Goal: Task Accomplishment & Management: Use online tool/utility

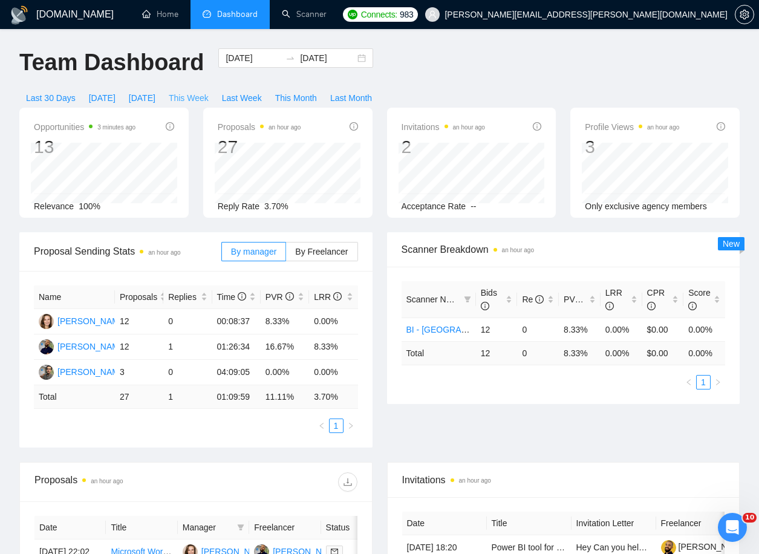
click at [209, 91] on span "This Week" at bounding box center [189, 97] width 40 height 13
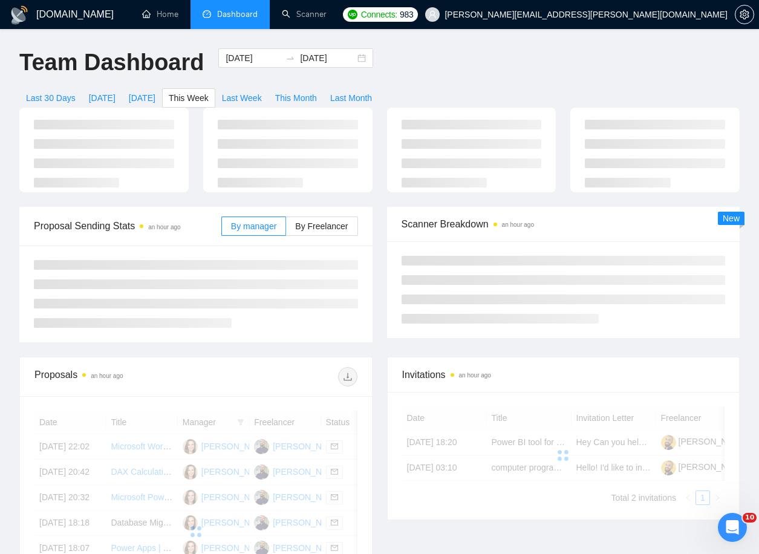
type input "[DATE]"
click at [342, 217] on label "By Freelancer" at bounding box center [321, 226] width 71 height 19
click at [286, 229] on input "By Freelancer" at bounding box center [286, 229] width 0 height 0
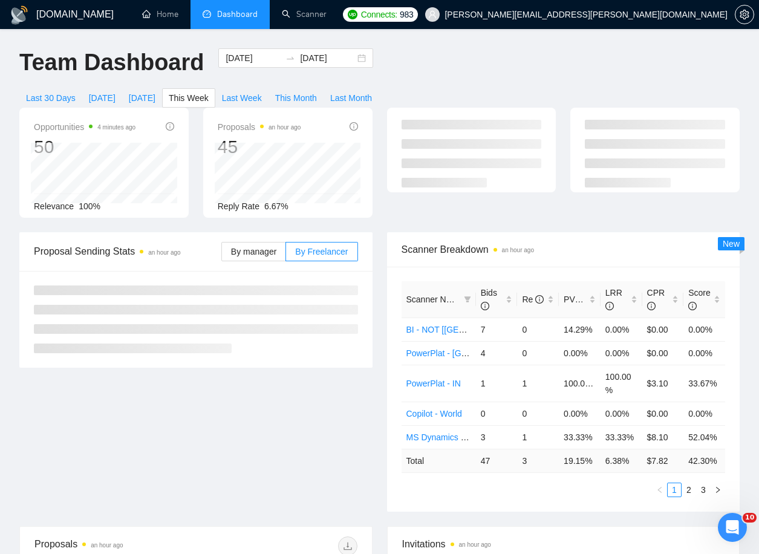
click at [389, 232] on div "Scanner Breakdown an hour ago" at bounding box center [563, 249] width 353 height 35
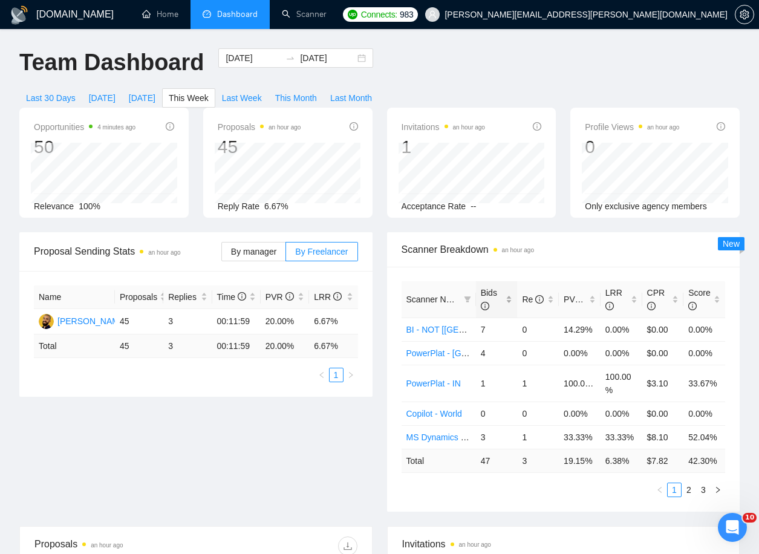
click at [513, 286] on div "Bids" at bounding box center [497, 299] width 32 height 27
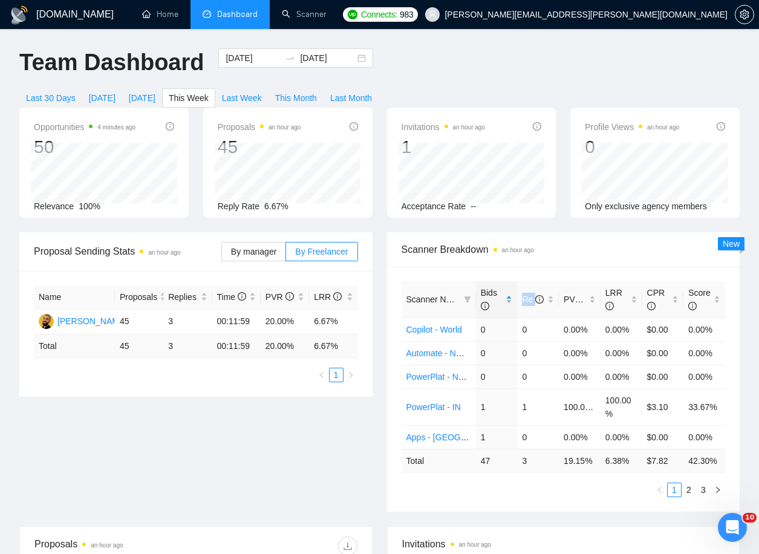
click at [513, 286] on div "Bids" at bounding box center [497, 299] width 32 height 27
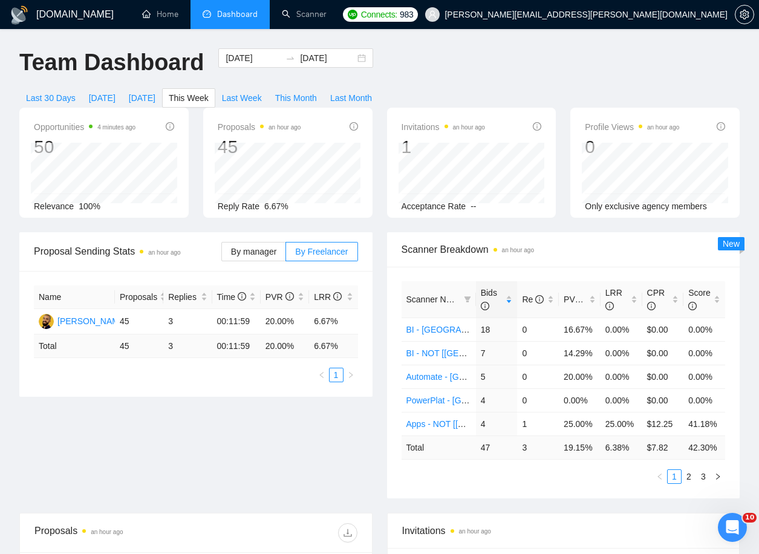
click at [370, 434] on div "Proposal Sending Stats an hour ago By manager By Freelancer Name Proposals Repl…" at bounding box center [379, 372] width 735 height 281
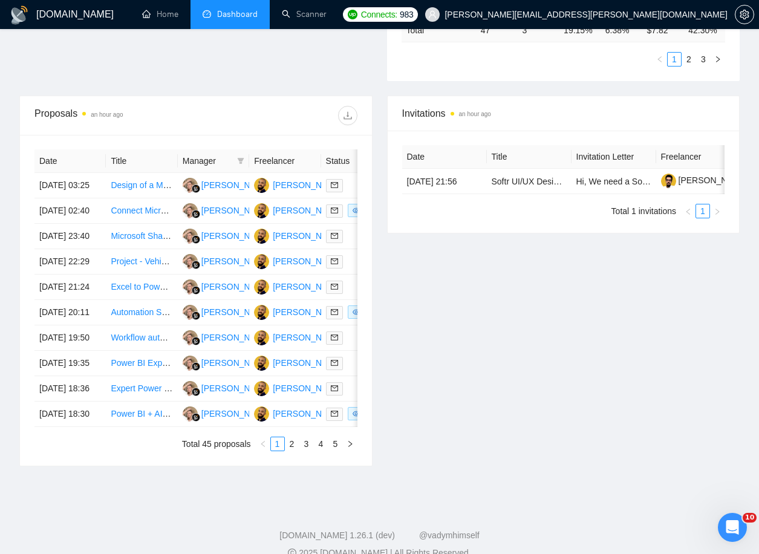
scroll to position [423, 0]
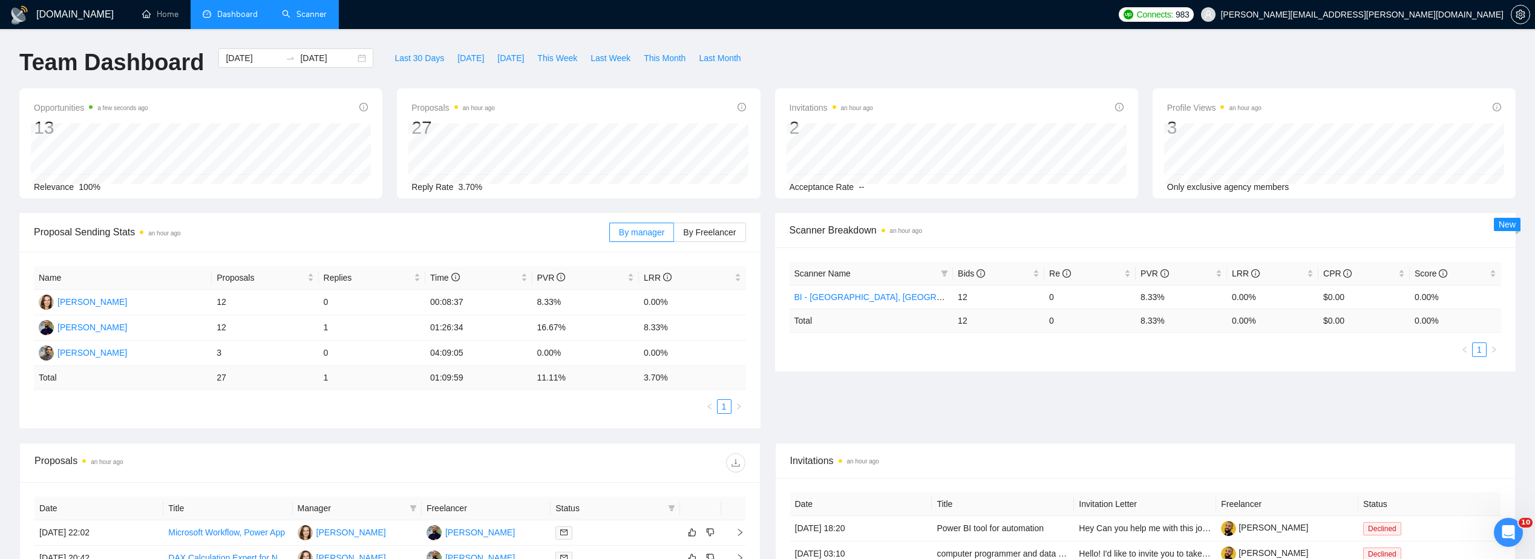
click at [311, 19] on link "Scanner" at bounding box center [304, 14] width 45 height 10
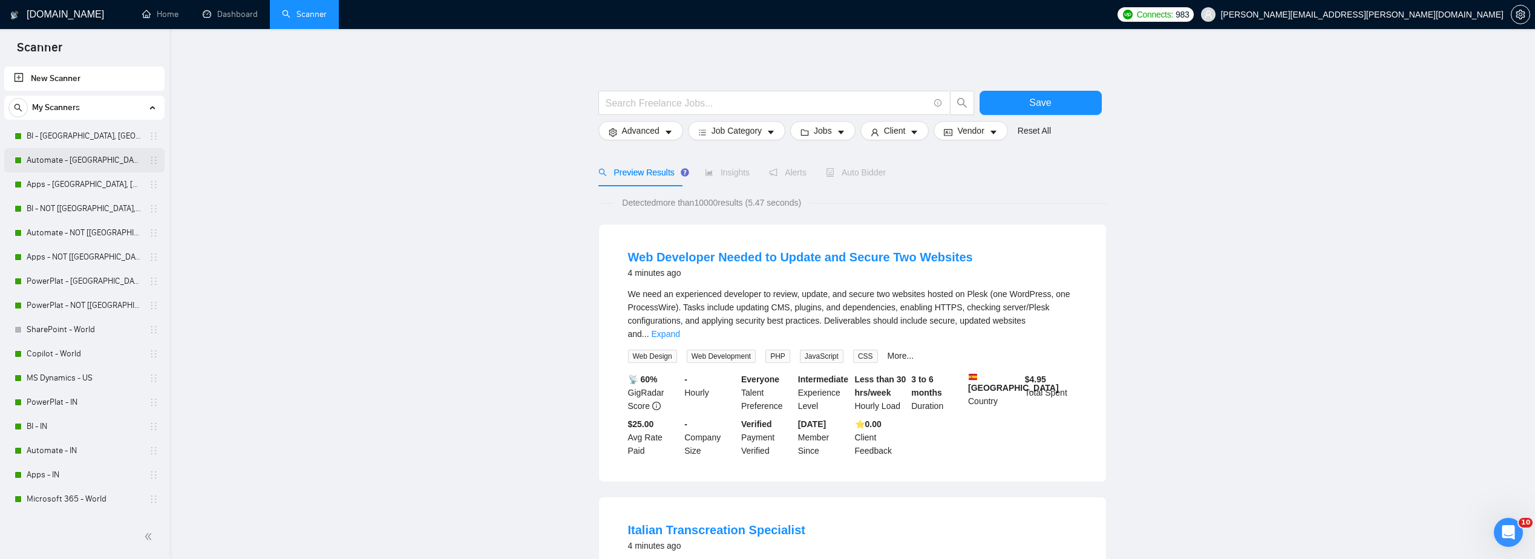
click at [61, 160] on link "Automate - [GEOGRAPHIC_DATA], [GEOGRAPHIC_DATA], [GEOGRAPHIC_DATA]" at bounding box center [84, 160] width 115 height 24
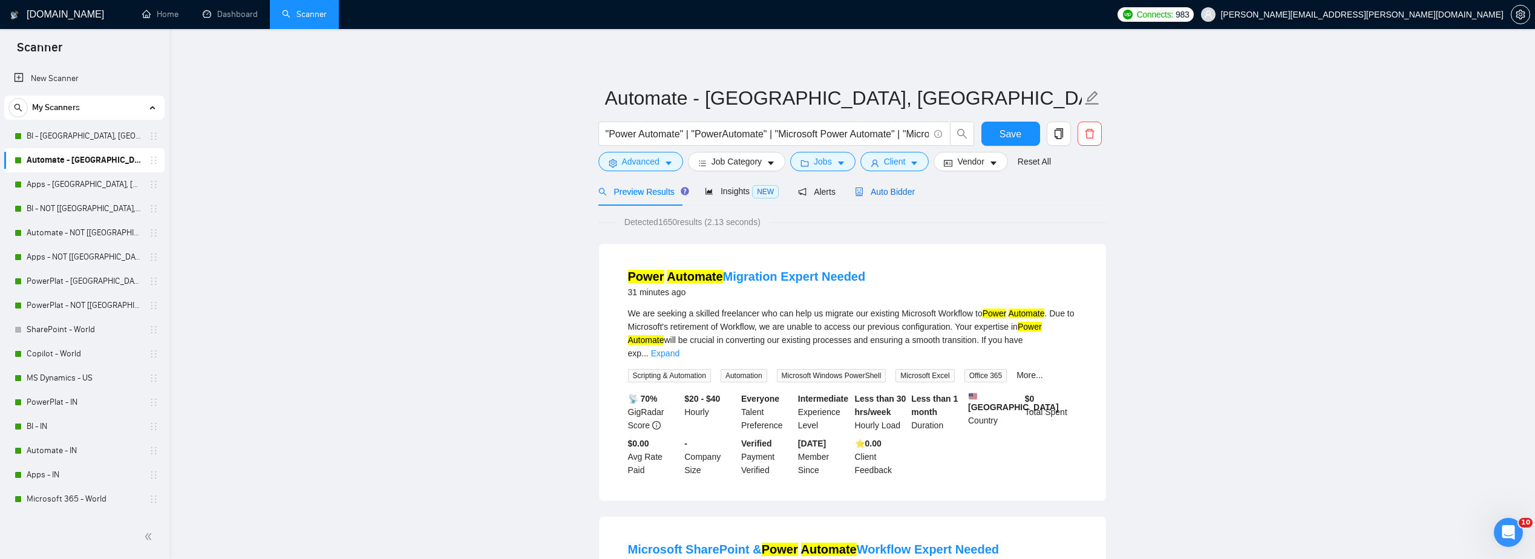
click at [759, 194] on span "Auto Bidder" at bounding box center [885, 192] width 60 height 10
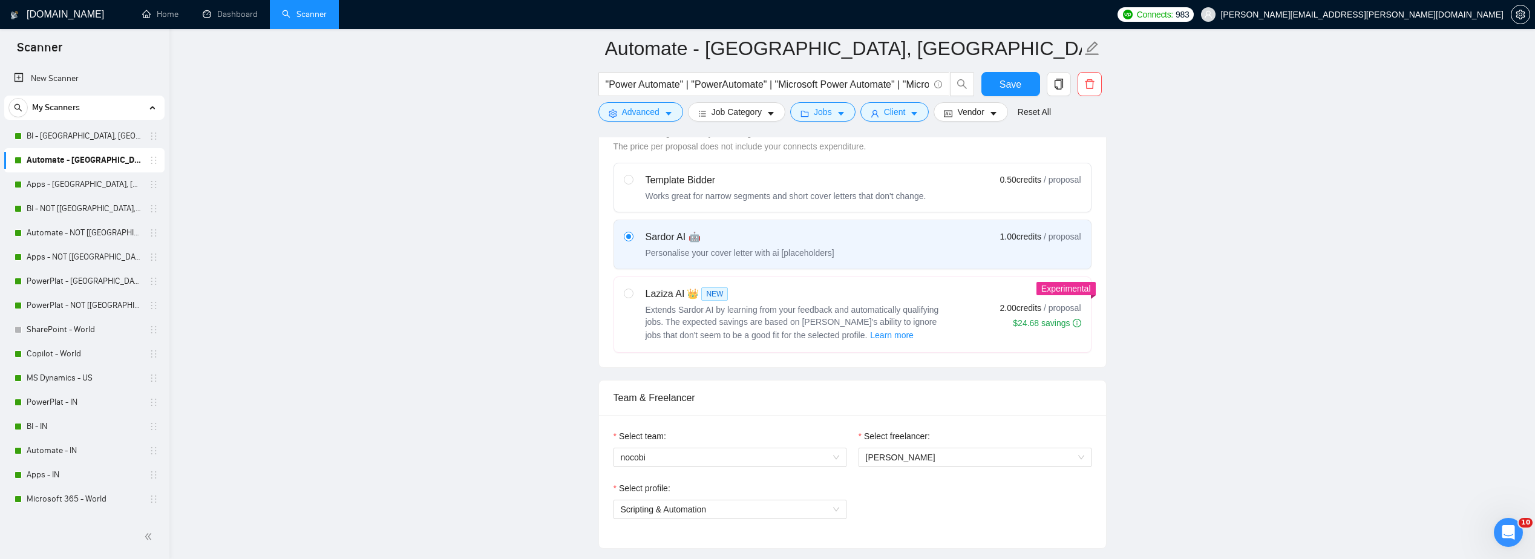
scroll to position [363, 0]
click at [759, 332] on span "Learn more" at bounding box center [892, 336] width 44 height 13
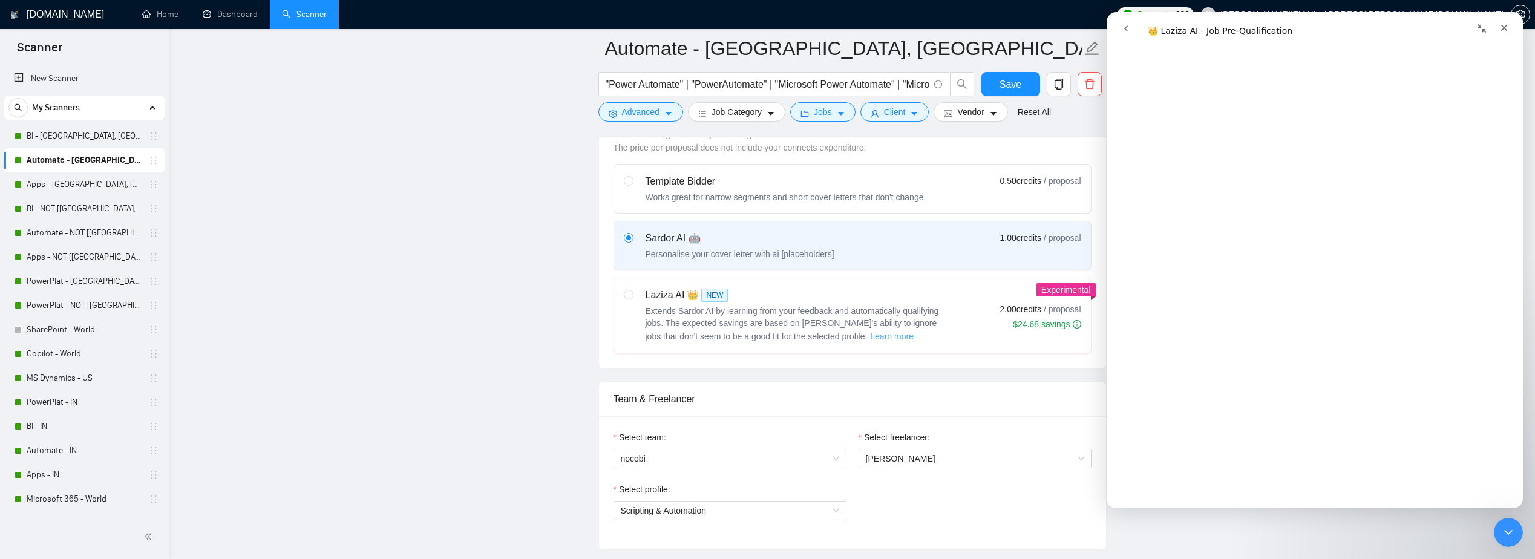
scroll to position [1815, 0]
click at [759, 26] on icon "Close" at bounding box center [1504, 28] width 7 height 7
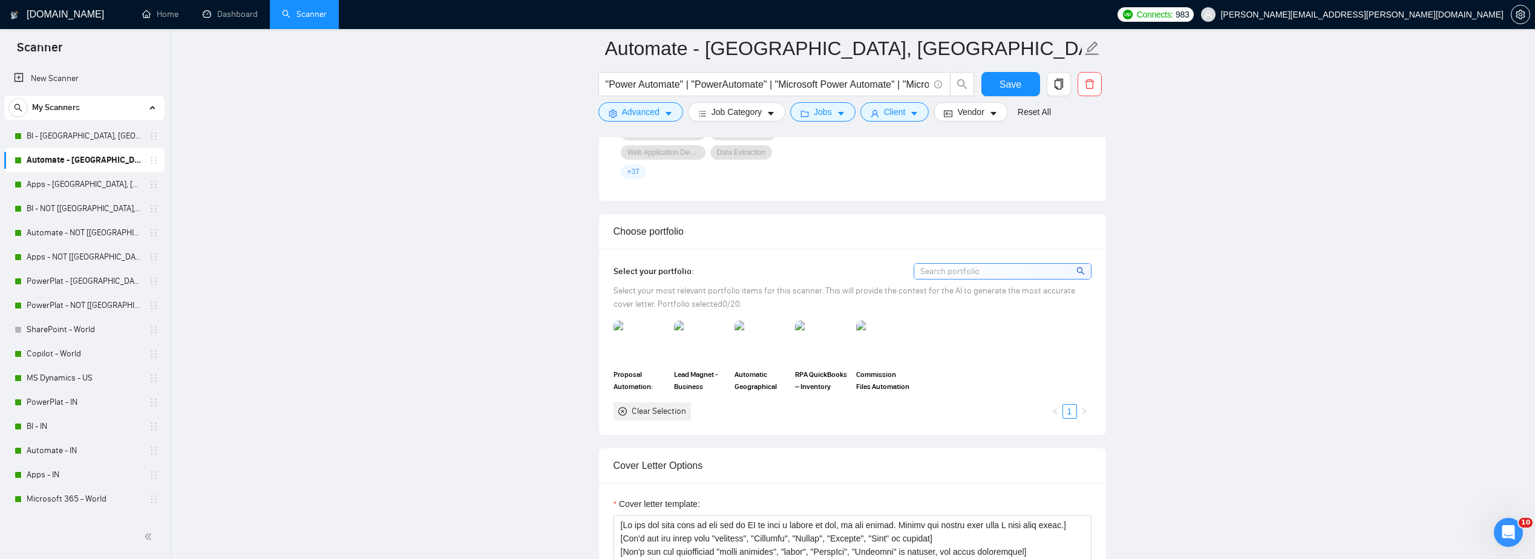
scroll to position [1028, 0]
drag, startPoint x: 659, startPoint y: 339, endPoint x: 673, endPoint y: 338, distance: 14.0
click at [659, 339] on img at bounding box center [640, 340] width 51 height 40
click at [688, 341] on img at bounding box center [700, 340] width 51 height 40
click at [748, 344] on img at bounding box center [761, 340] width 51 height 40
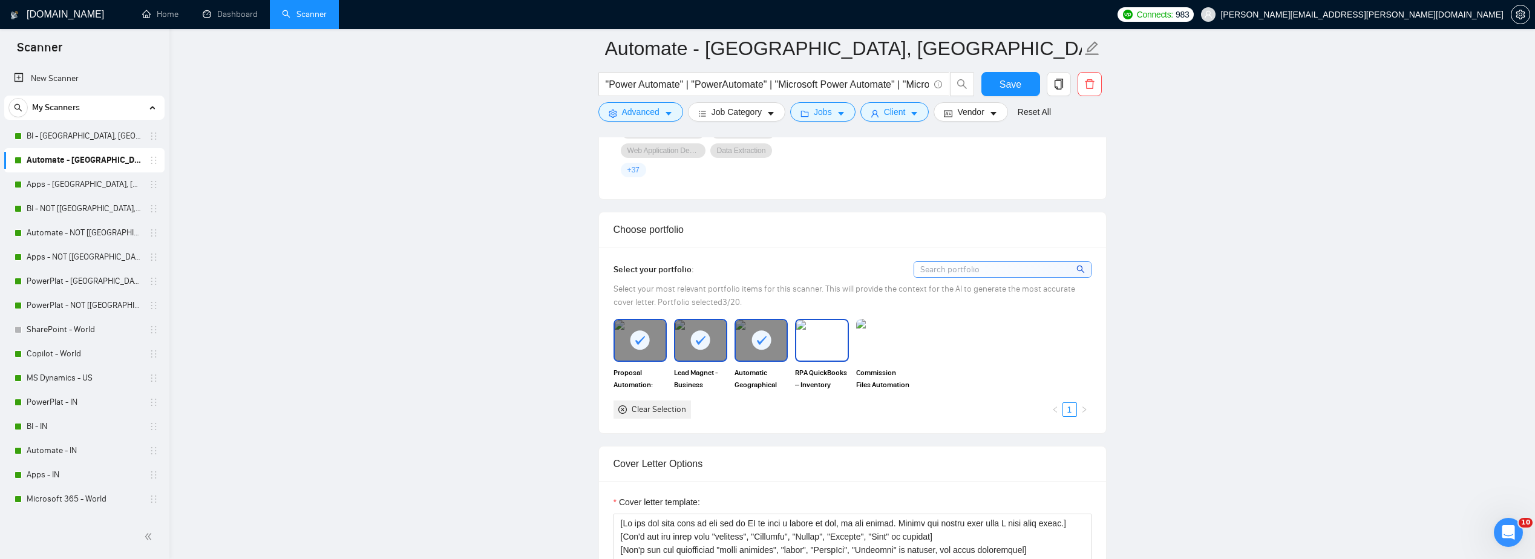
click at [759, 345] on img at bounding box center [821, 340] width 51 height 40
click at [759, 346] on img at bounding box center [882, 340] width 53 height 42
click at [759, 83] on span "Save" at bounding box center [1010, 84] width 22 height 15
drag, startPoint x: 76, startPoint y: 229, endPoint x: 802, endPoint y: 365, distance: 738.0
click at [76, 229] on link "Automate - NOT [[GEOGRAPHIC_DATA], [GEOGRAPHIC_DATA], [GEOGRAPHIC_DATA]]" at bounding box center [84, 233] width 115 height 24
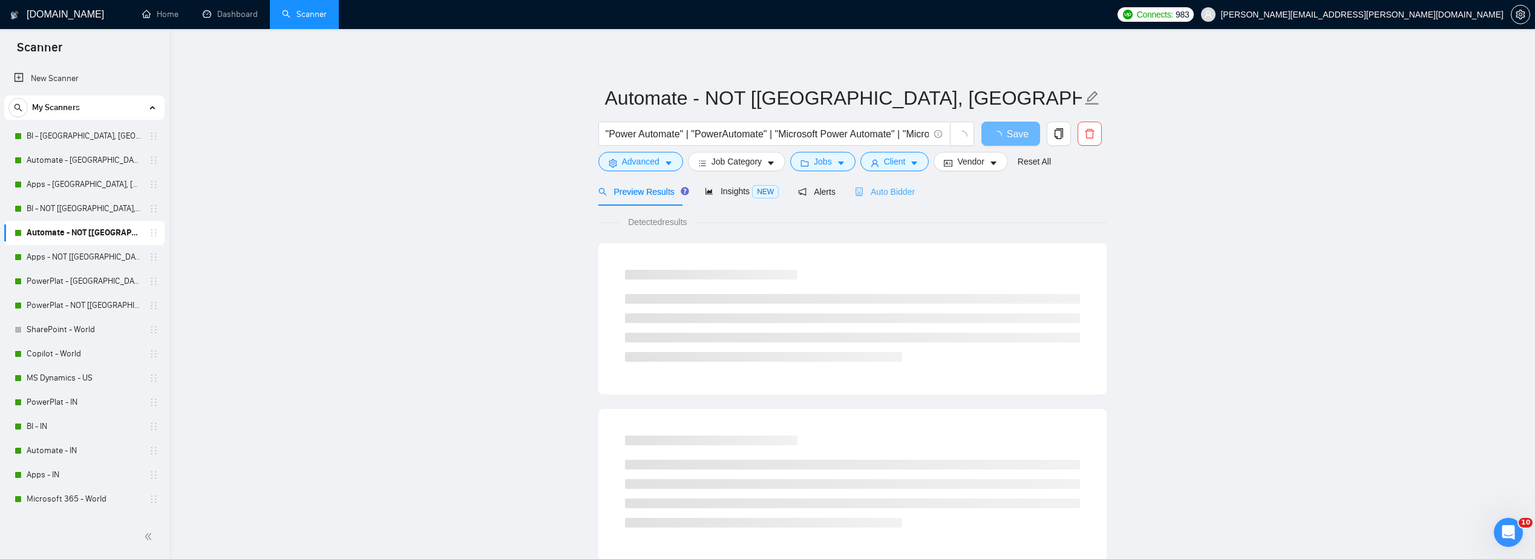
click at [759, 201] on div "Auto Bidder" at bounding box center [885, 191] width 60 height 28
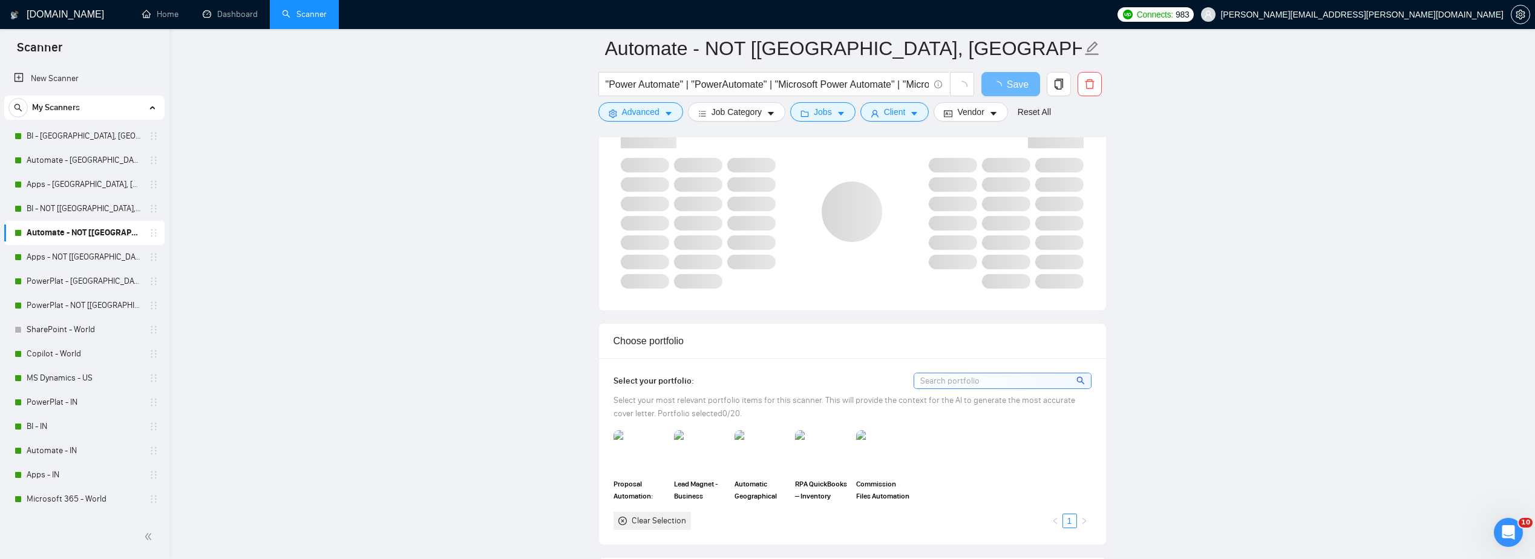
scroll to position [847, 0]
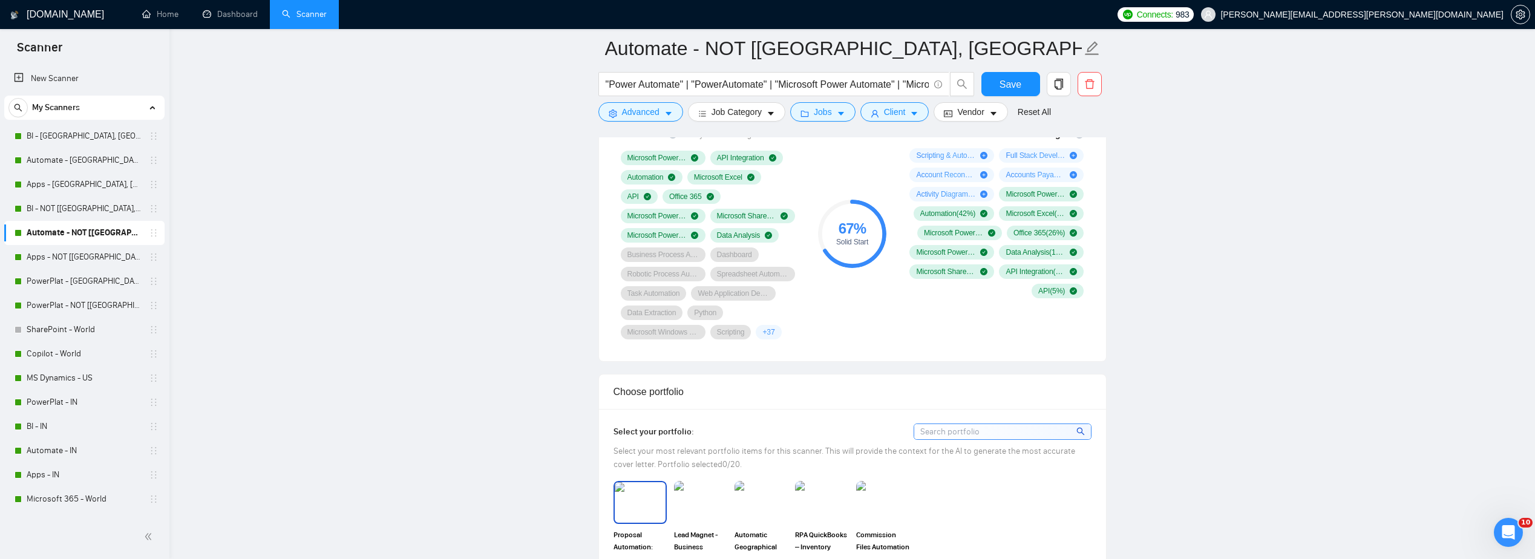
click at [652, 517] on img at bounding box center [640, 502] width 51 height 40
click at [757, 505] on img at bounding box center [761, 502] width 51 height 40
click at [722, 512] on img at bounding box center [700, 502] width 51 height 40
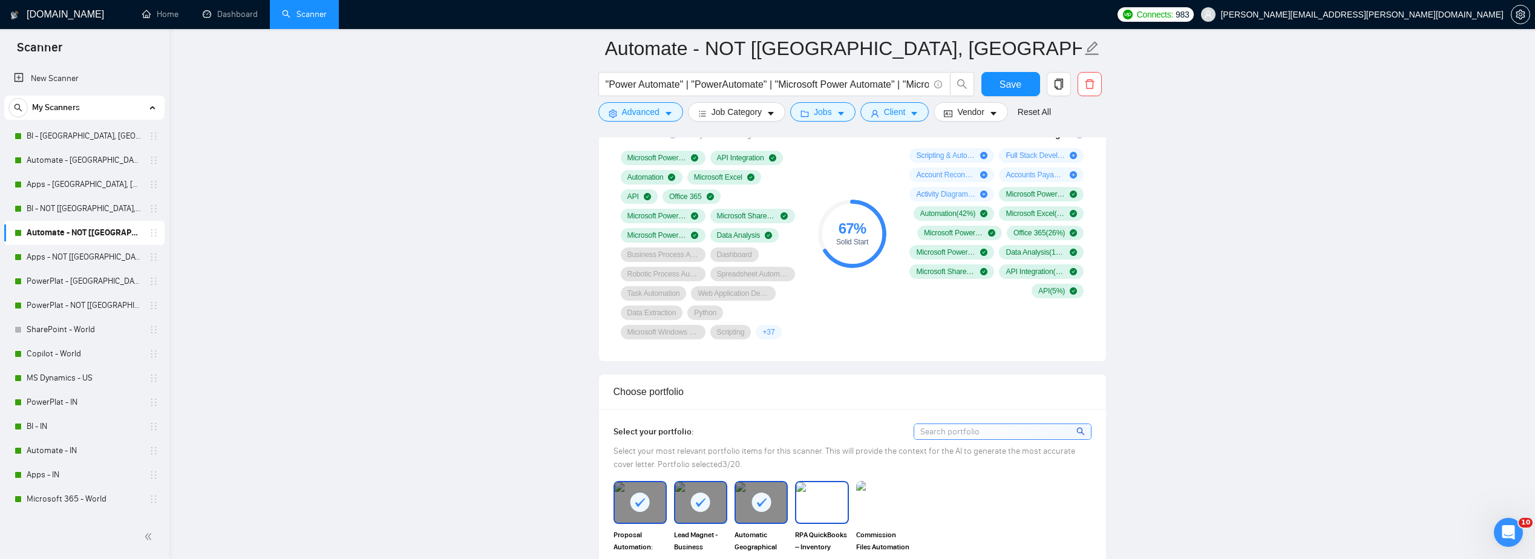
click at [759, 505] on img at bounding box center [821, 502] width 51 height 40
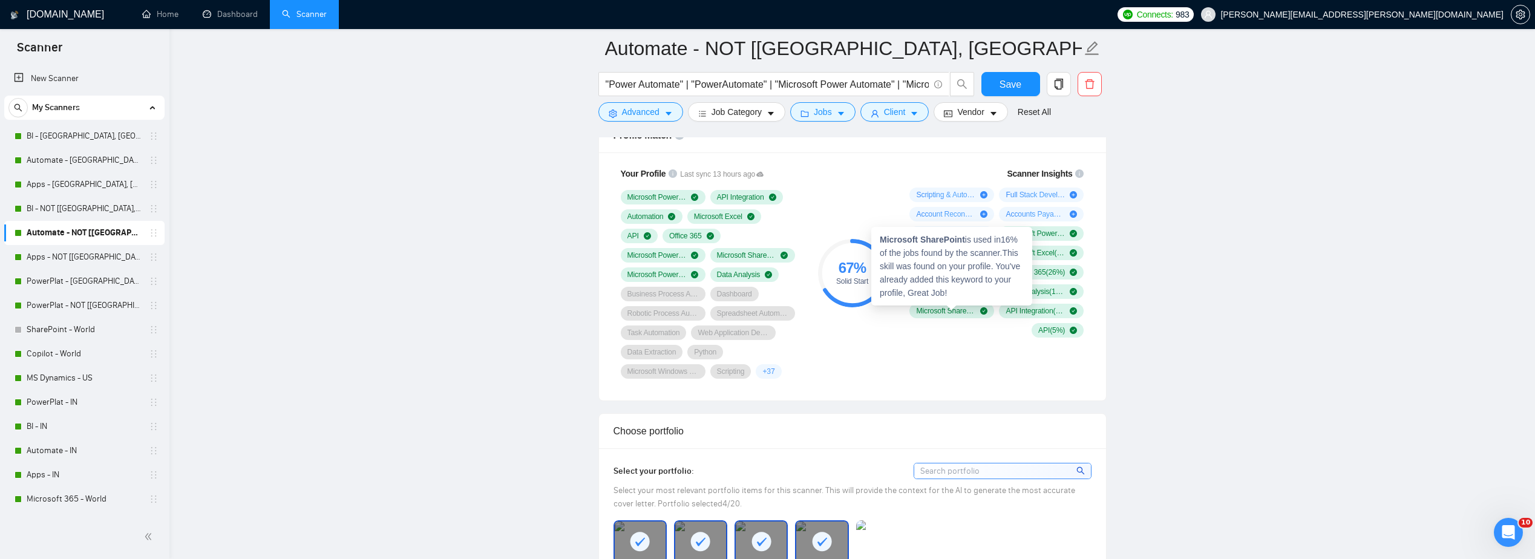
scroll to position [786, 0]
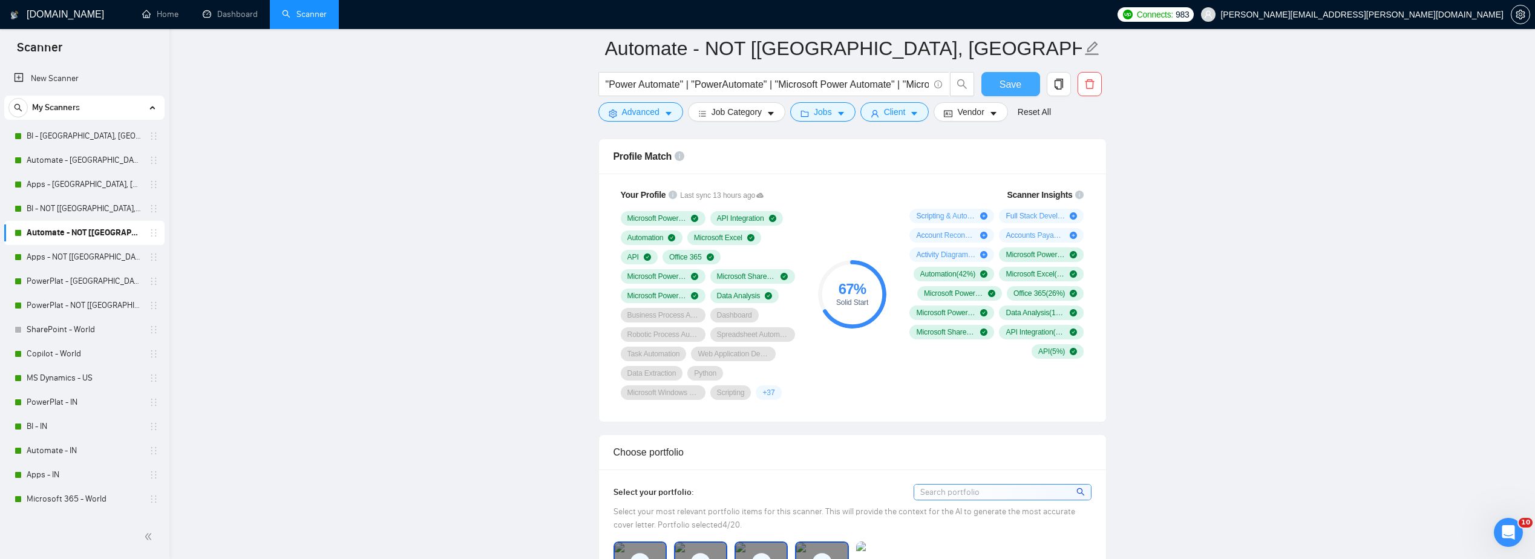
click at [759, 85] on span "Save" at bounding box center [1010, 84] width 22 height 15
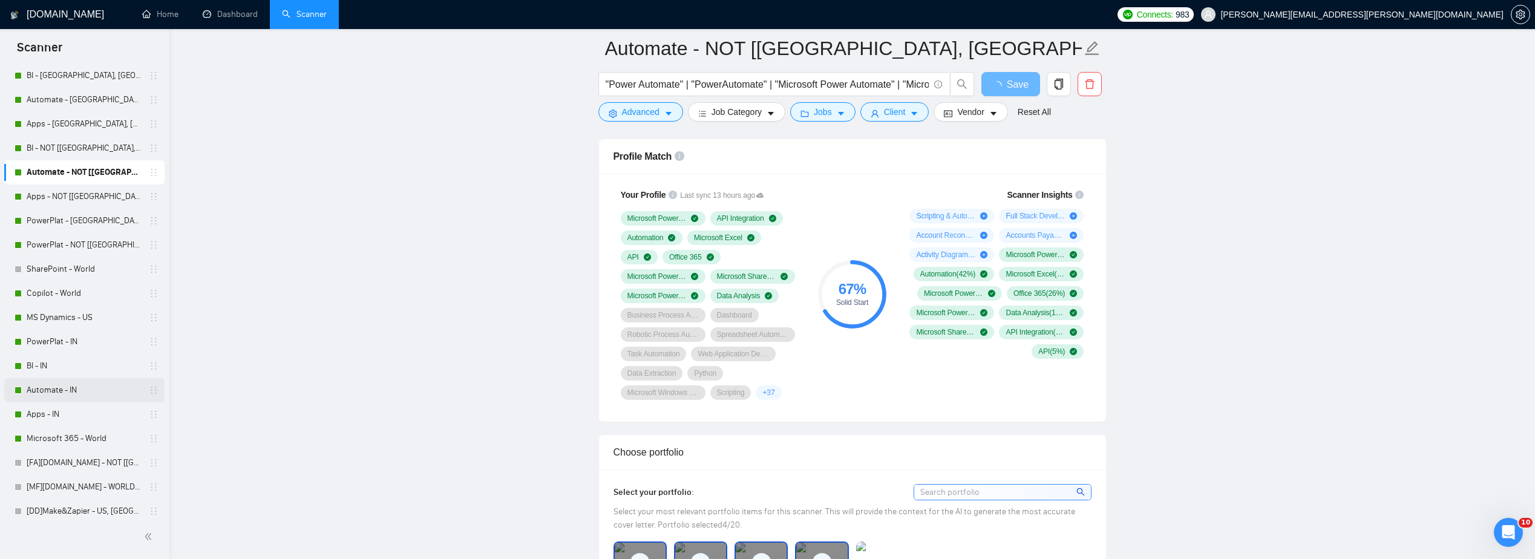
click at [60, 391] on link "Automate - IN" at bounding box center [84, 390] width 115 height 24
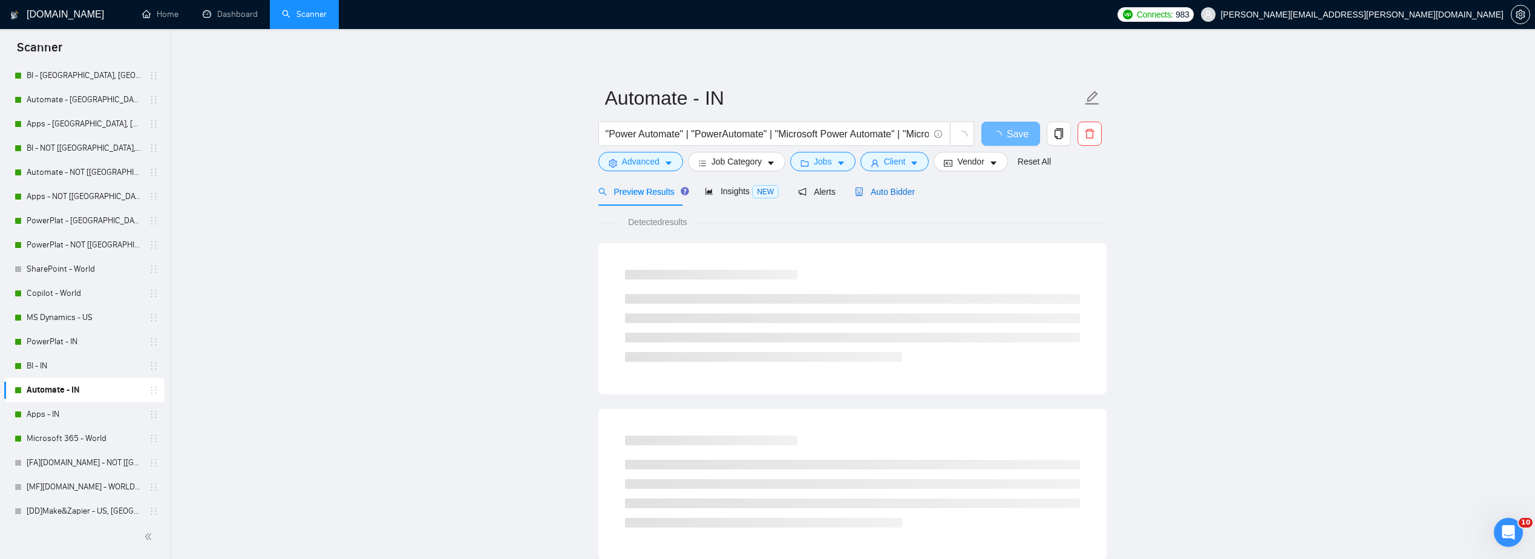
click at [759, 195] on span "Auto Bidder" at bounding box center [885, 192] width 60 height 10
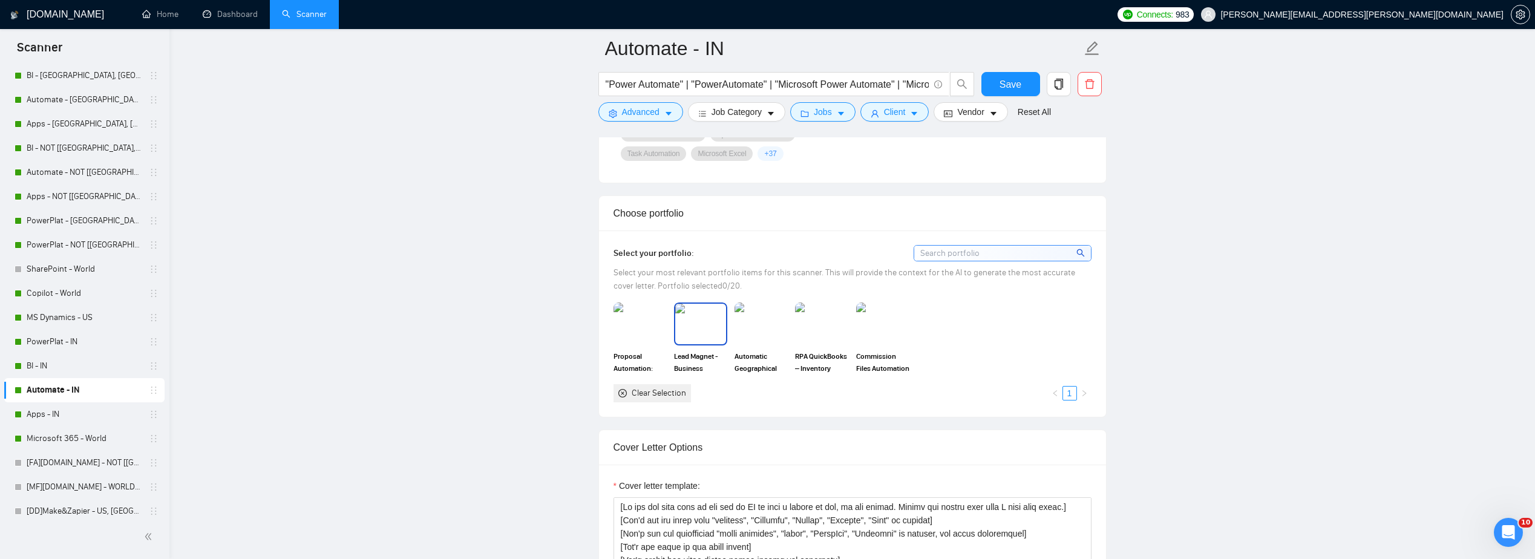
scroll to position [1028, 0]
click at [639, 338] on img at bounding box center [639, 320] width 53 height 42
click at [703, 334] on img at bounding box center [700, 320] width 53 height 42
click at [757, 327] on img at bounding box center [761, 321] width 51 height 40
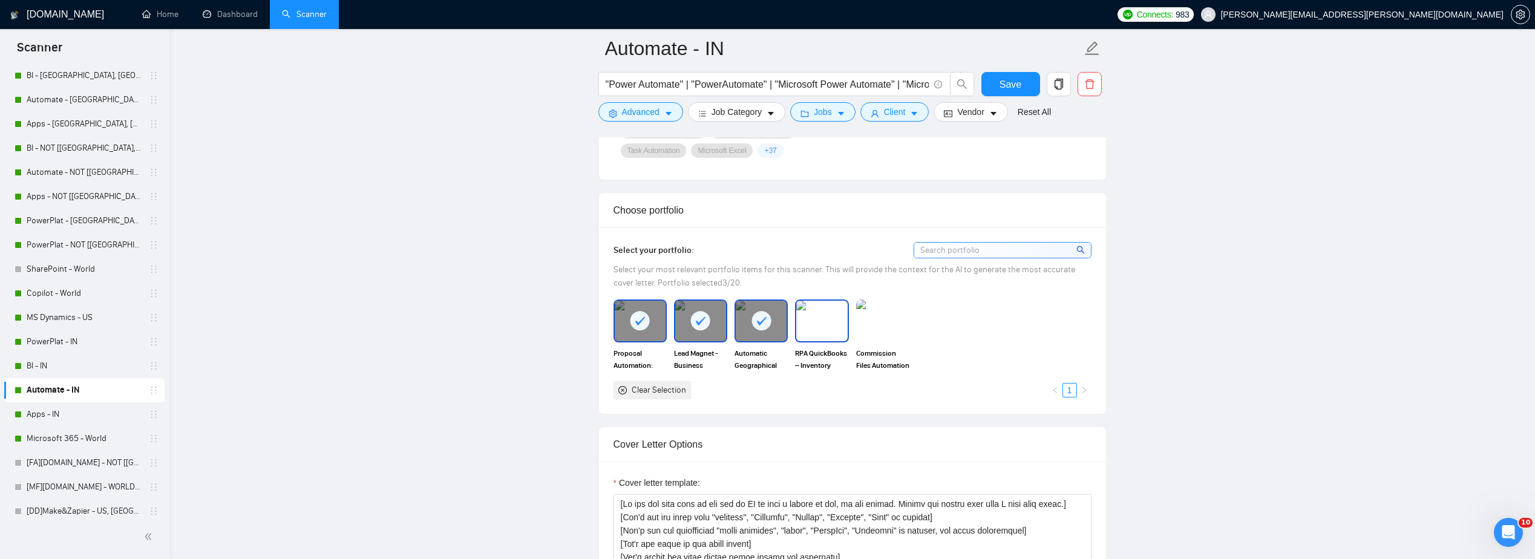
click at [759, 327] on img at bounding box center [821, 321] width 51 height 40
click at [759, 327] on img at bounding box center [882, 320] width 53 height 42
click at [759, 82] on span "Save" at bounding box center [1010, 84] width 22 height 15
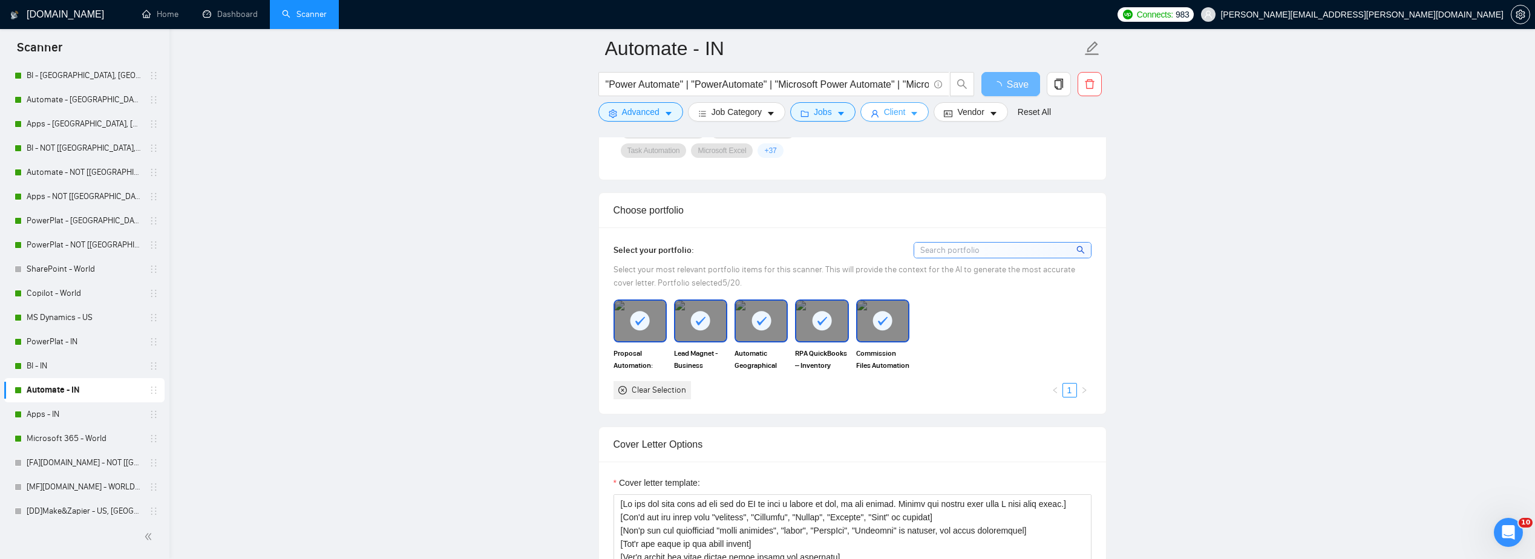
click at [759, 108] on button "Client" at bounding box center [894, 111] width 69 height 19
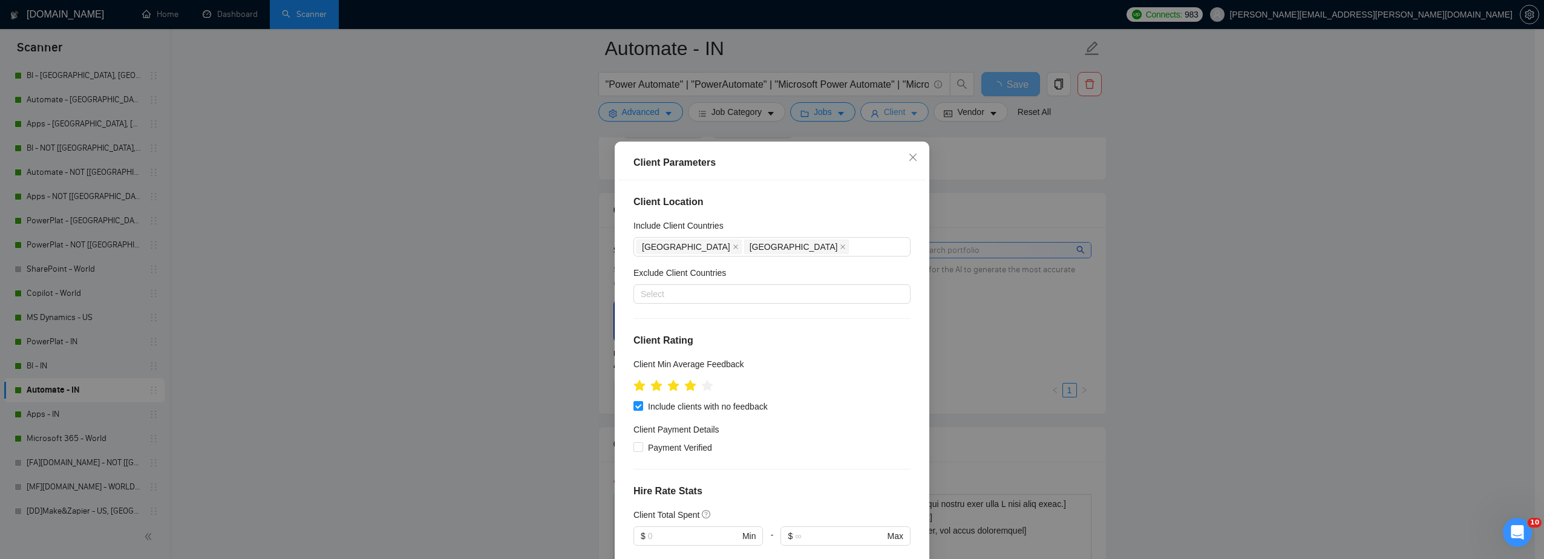
click at [759, 108] on div "Client Parameters Client Location Include Client Countries India Pakistan Exclu…" at bounding box center [772, 279] width 1544 height 559
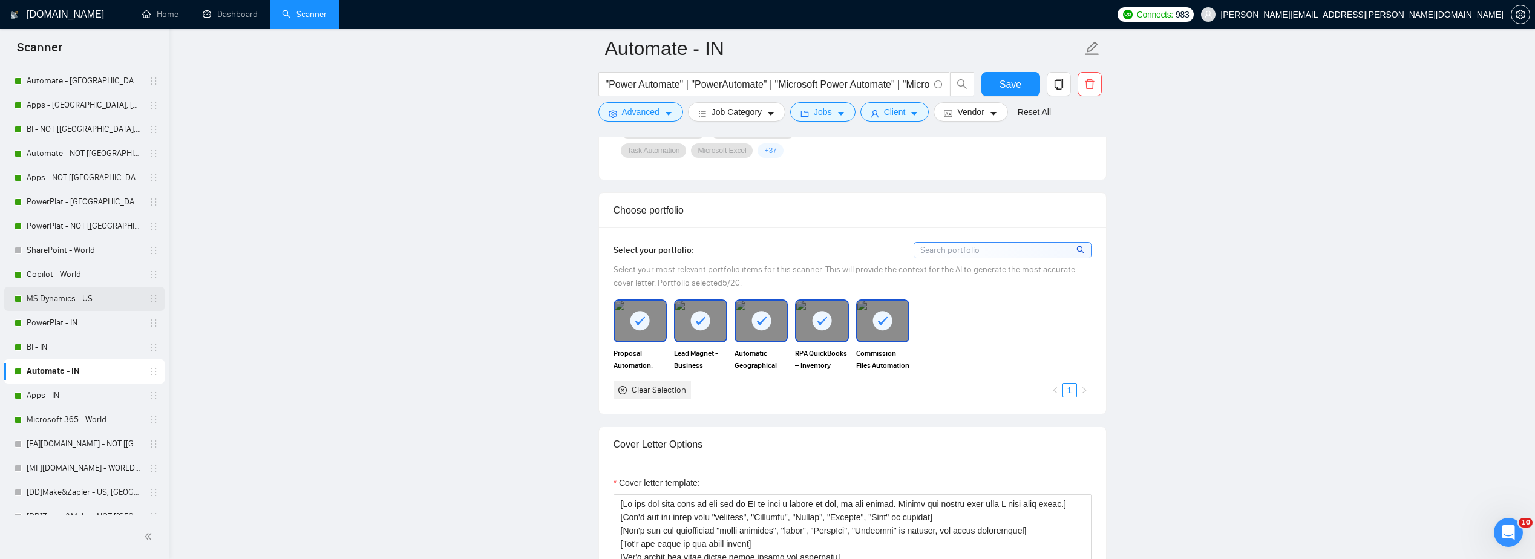
scroll to position [8, 0]
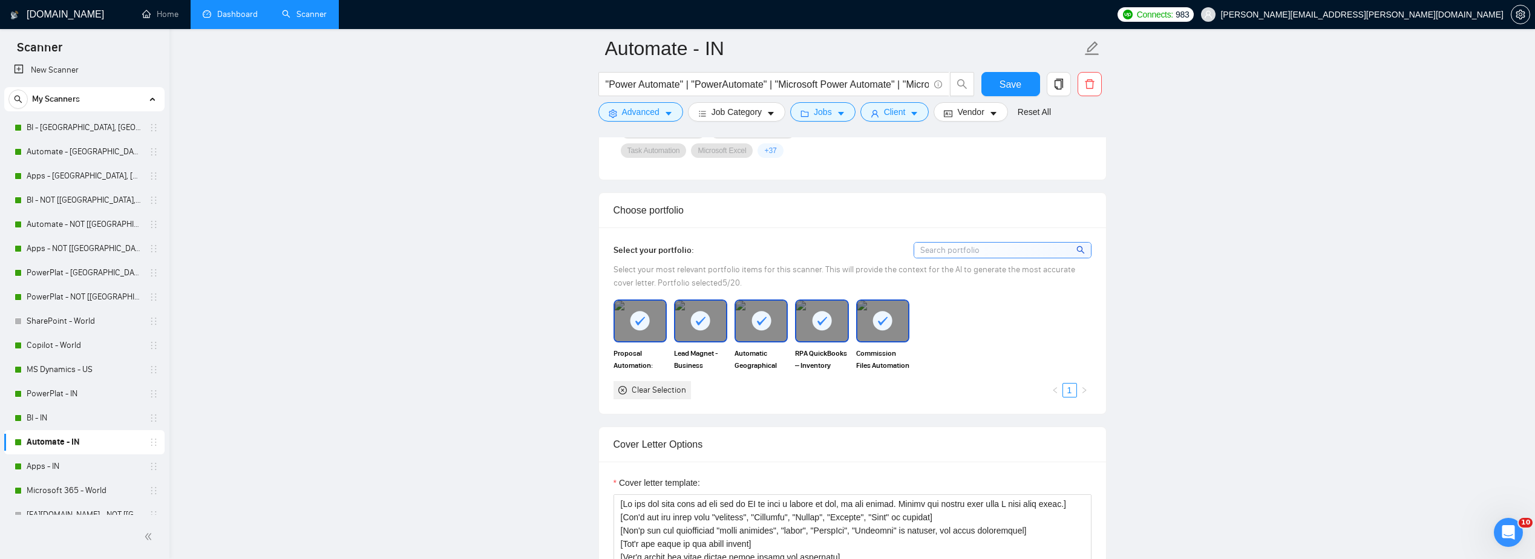
click at [226, 18] on link "Dashboard" at bounding box center [230, 14] width 55 height 10
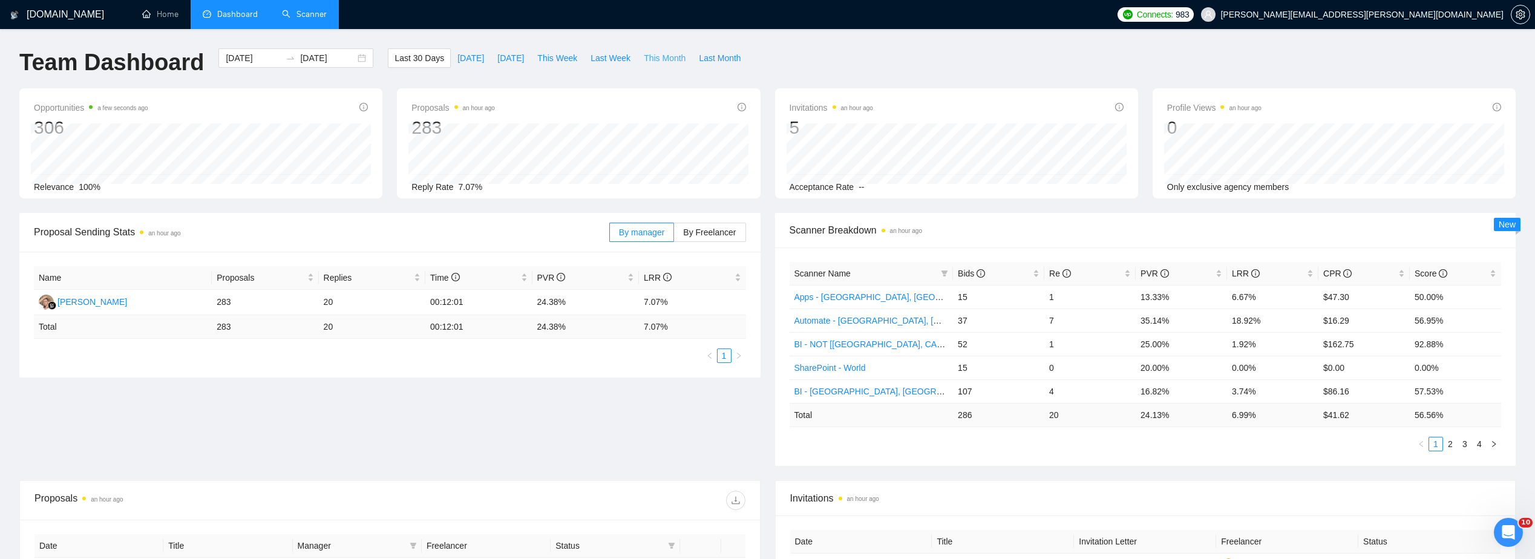
click at [654, 64] on span "This Month" at bounding box center [665, 57] width 42 height 13
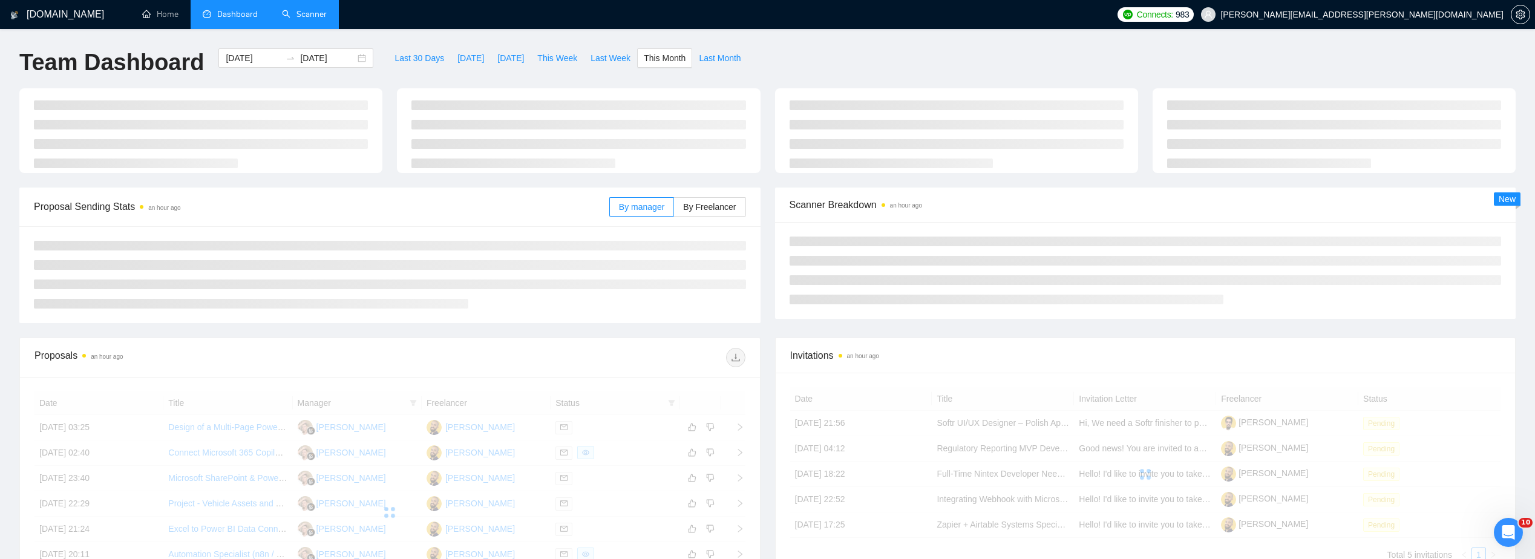
type input "2025-09-01"
type input "2025-09-30"
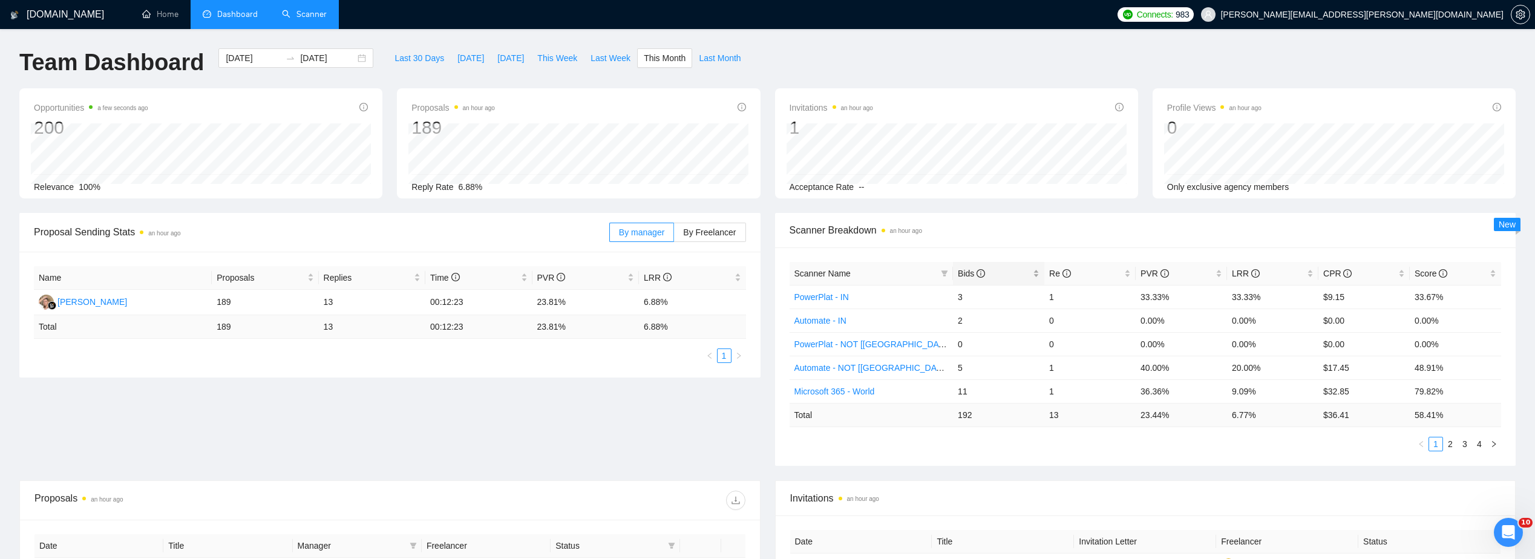
click at [759, 269] on span "Bids" at bounding box center [994, 273] width 73 height 13
click at [759, 272] on span "Bids" at bounding box center [994, 273] width 73 height 13
click at [759, 440] on link "2" at bounding box center [1449, 443] width 13 height 13
click at [759, 445] on link "3" at bounding box center [1464, 443] width 13 height 13
click at [759, 438] on link "1" at bounding box center [1435, 443] width 13 height 13
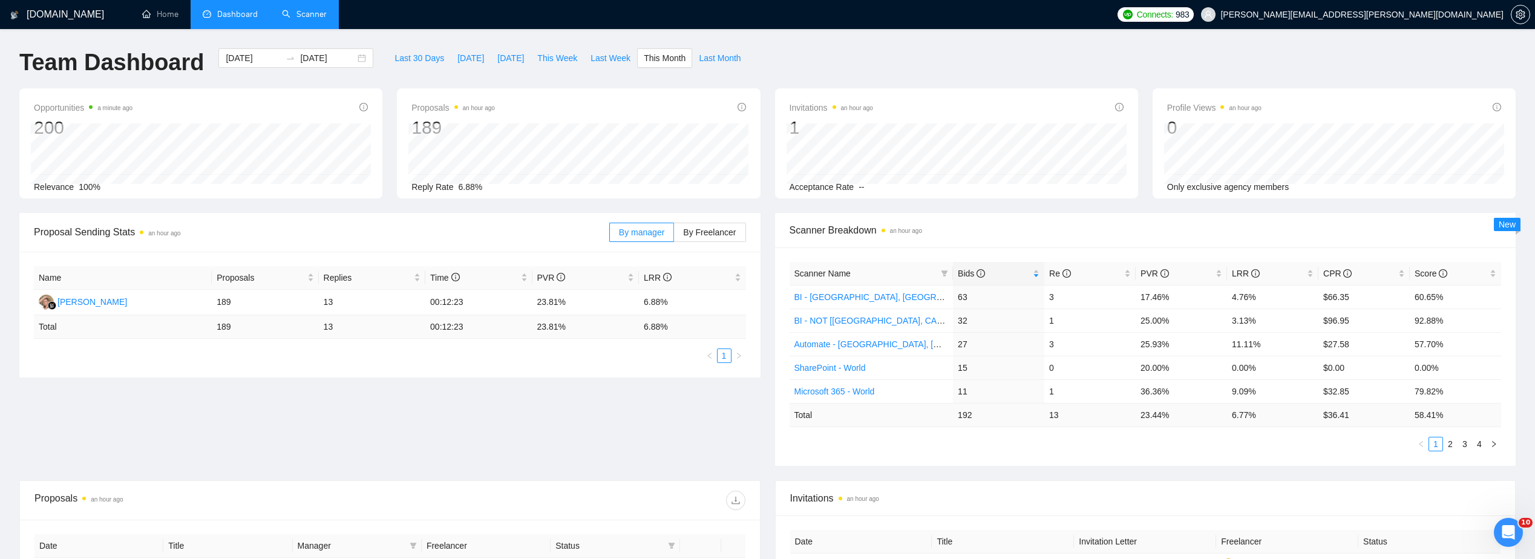
click at [285, 15] on link "Scanner" at bounding box center [304, 14] width 45 height 10
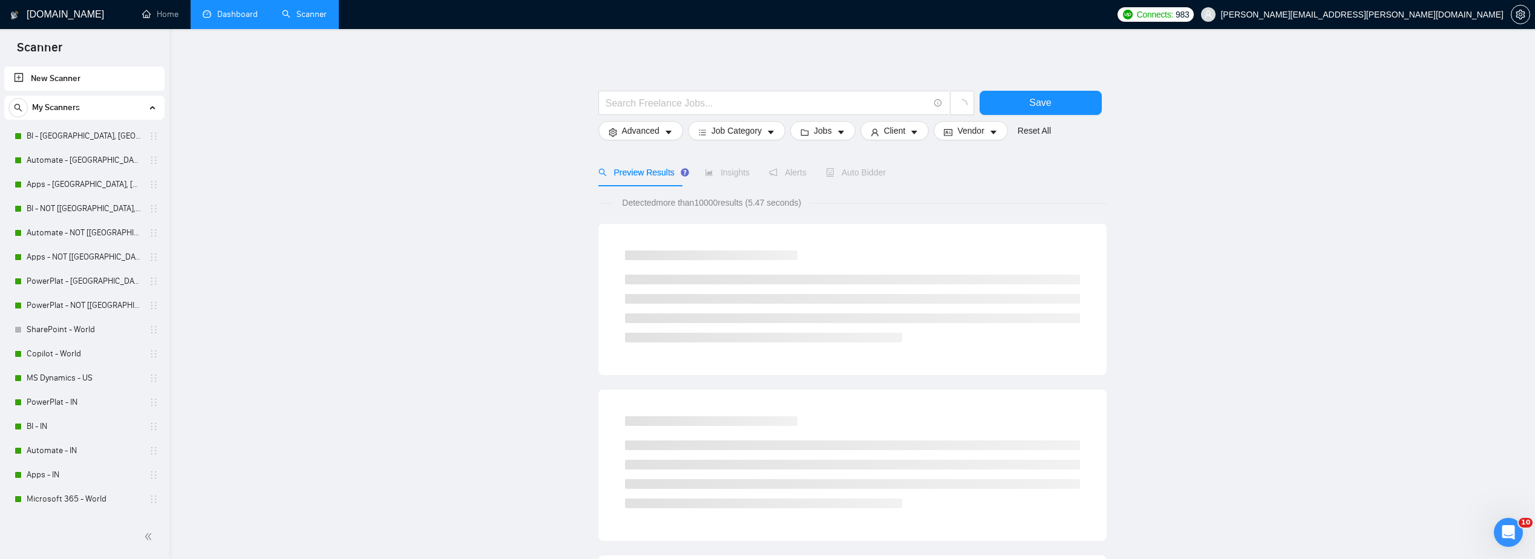
drag, startPoint x: 80, startPoint y: 136, endPoint x: 503, endPoint y: 264, distance: 442.1
click at [80, 136] on link "BI - [GEOGRAPHIC_DATA], [GEOGRAPHIC_DATA], [GEOGRAPHIC_DATA]" at bounding box center [84, 136] width 115 height 24
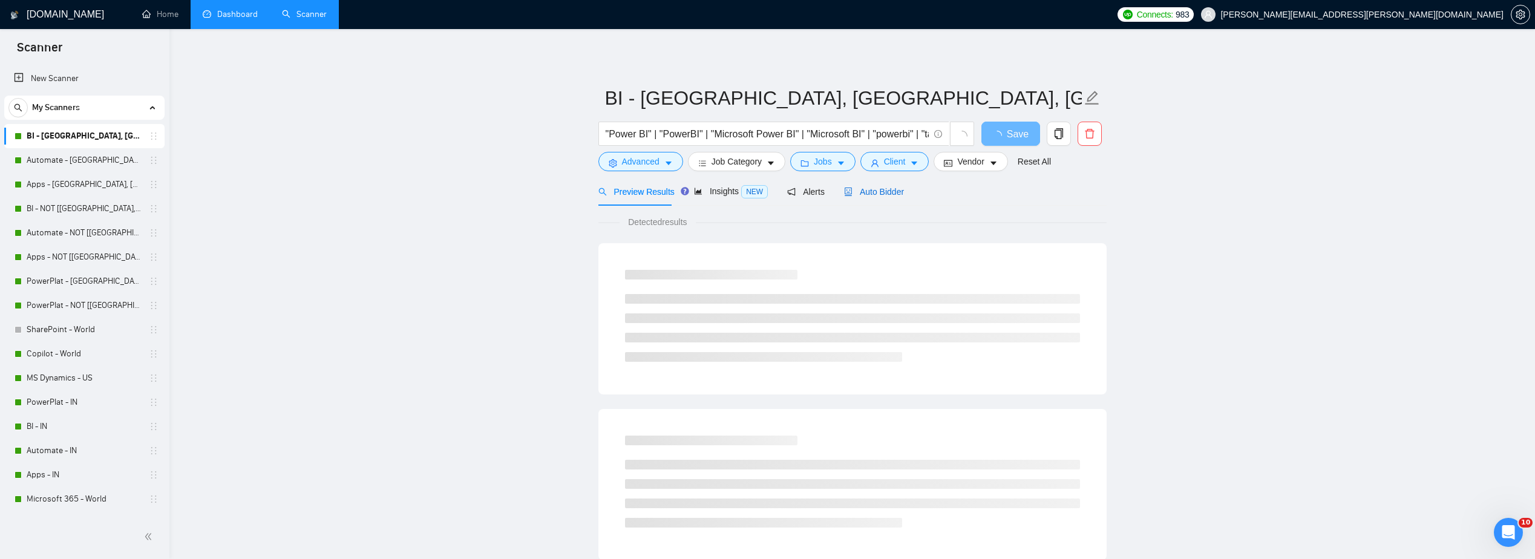
click at [759, 187] on span "Auto Bidder" at bounding box center [874, 192] width 60 height 10
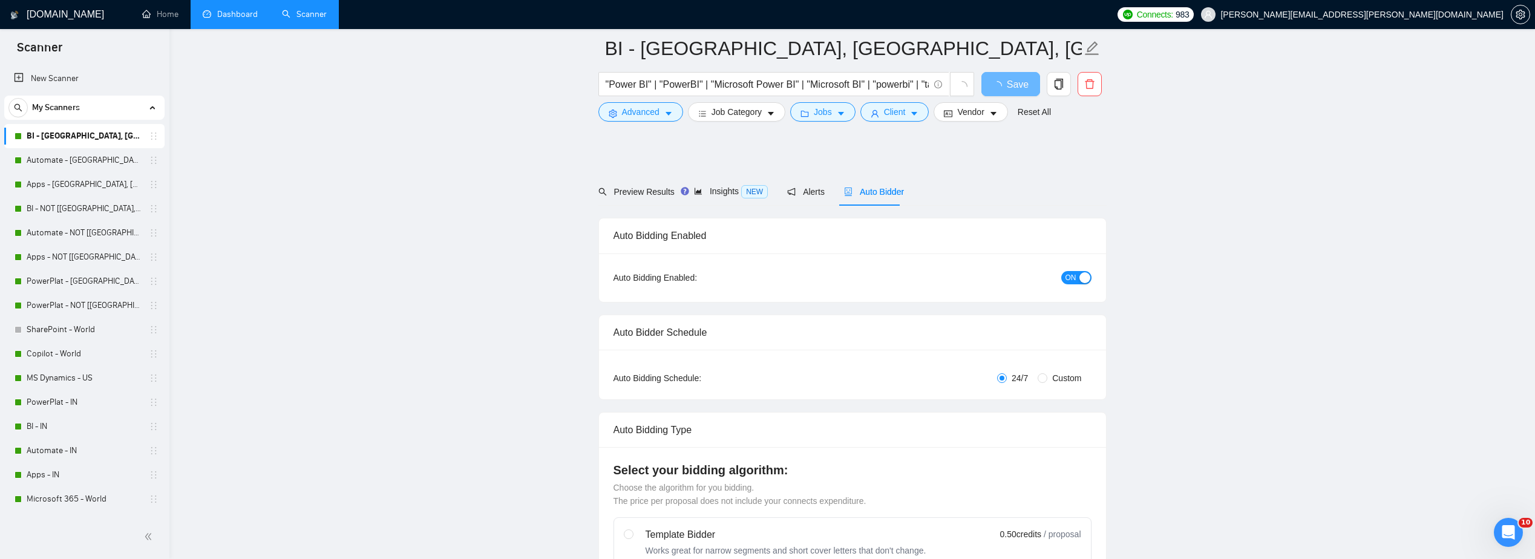
scroll to position [242, 0]
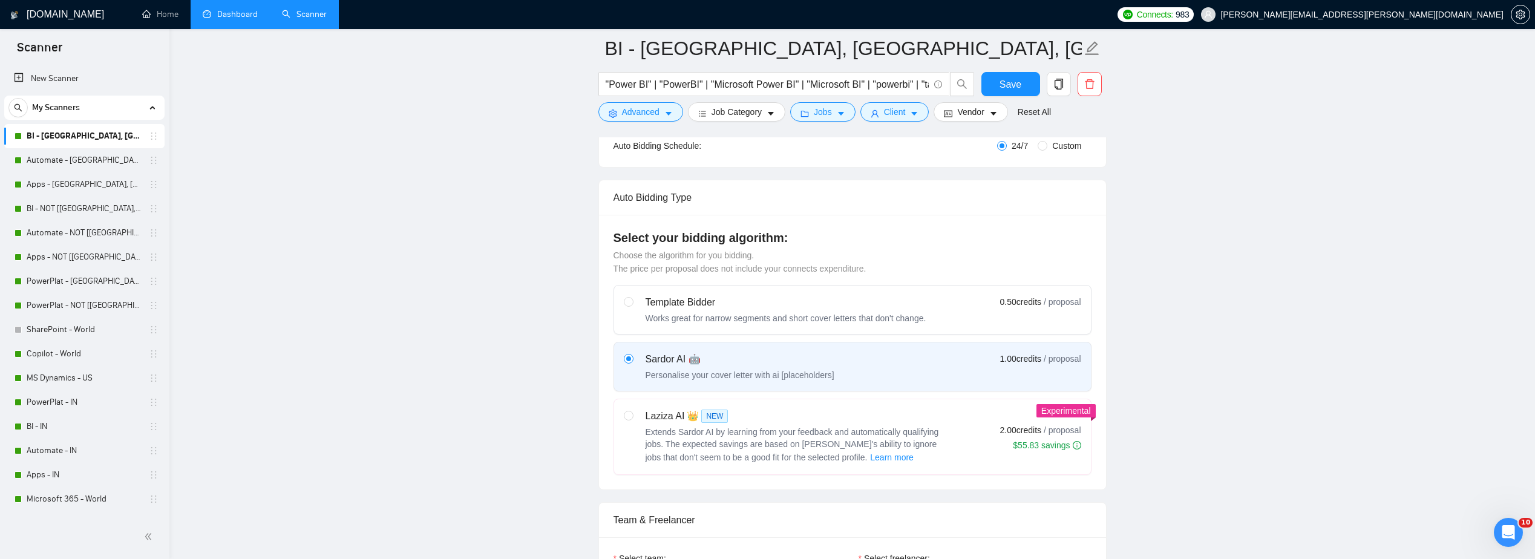
click at [759, 15] on span "[PERSON_NAME][EMAIL_ADDRESS][PERSON_NAME][DOMAIN_NAME]" at bounding box center [1361, 15] width 283 height 0
click at [154, 17] on link "Home" at bounding box center [160, 14] width 36 height 10
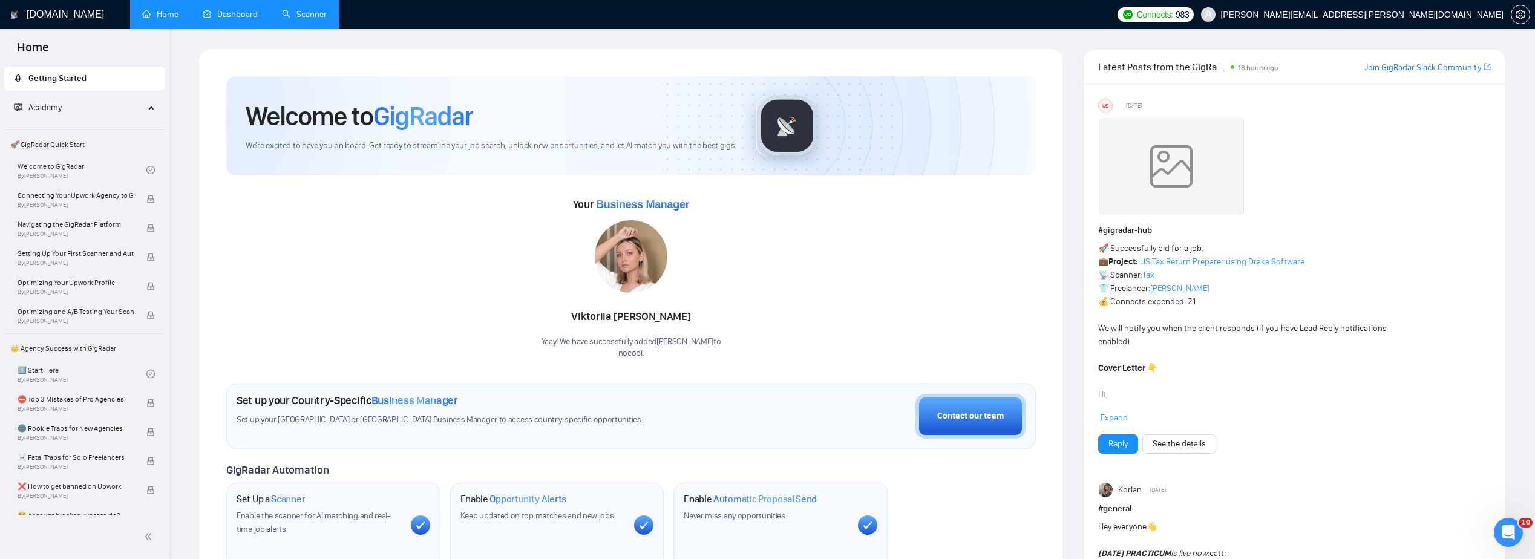
click at [156, 113] on div "Academy" at bounding box center [84, 108] width 161 height 24
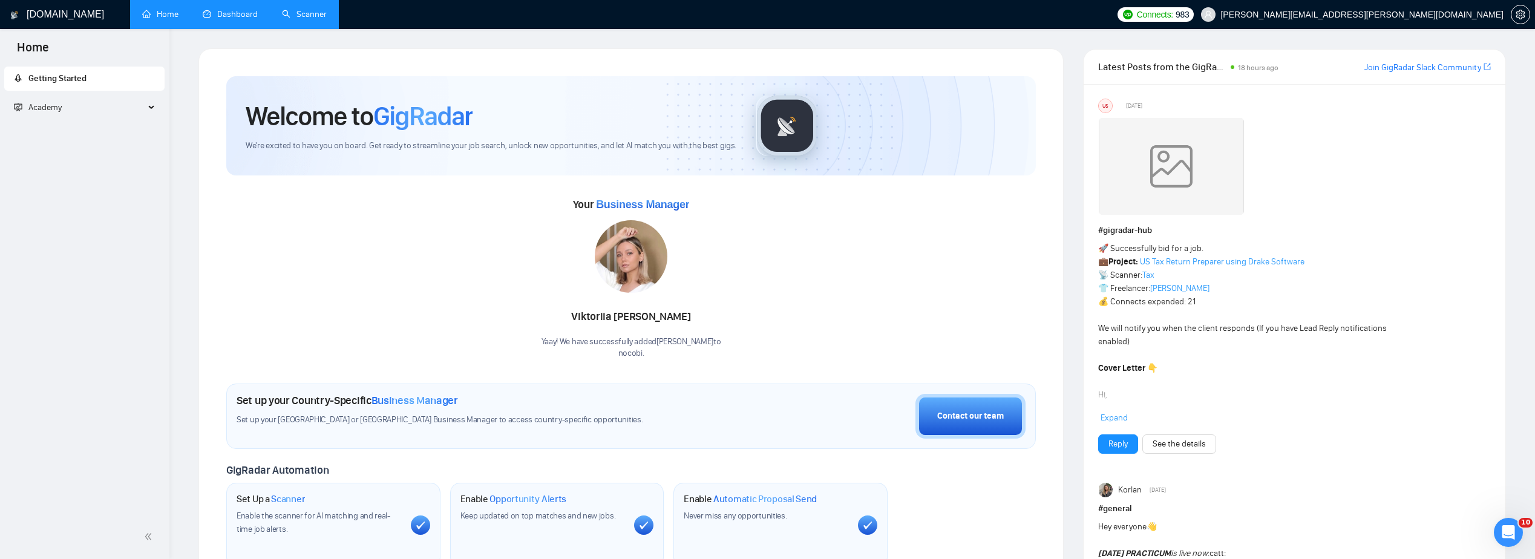
click at [152, 108] on div "Academy" at bounding box center [84, 108] width 161 height 24
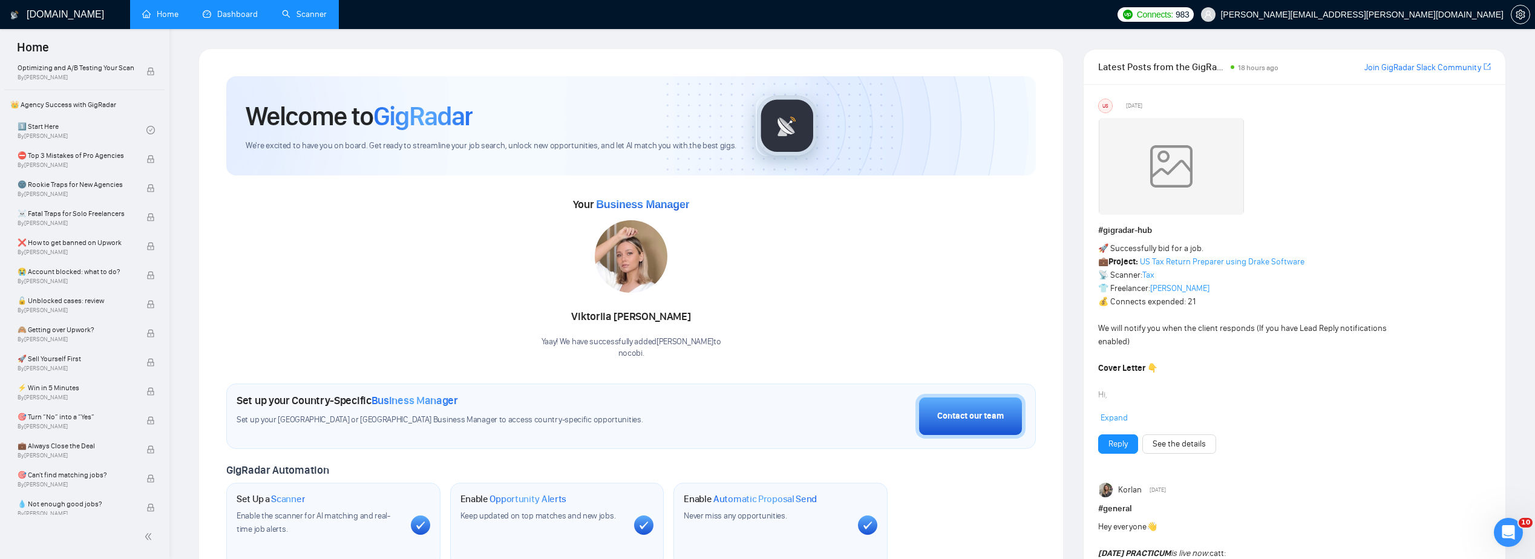
scroll to position [242, 0]
